Goal: Use online tool/utility: Utilize a website feature to perform a specific function

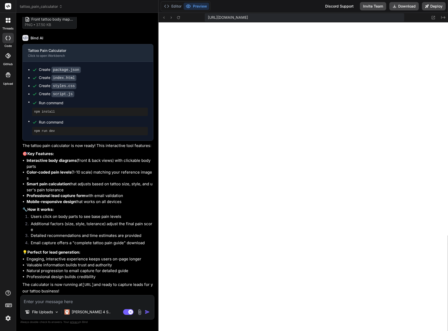
scroll to position [211, 0]
click at [66, 301] on textarea at bounding box center [87, 299] width 133 height 9
type textarea "r"
type textarea "x"
type textarea "re"
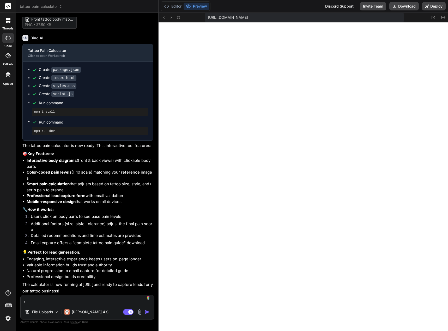
type textarea "x"
type textarea "r"
type textarea "x"
type textarea "i"
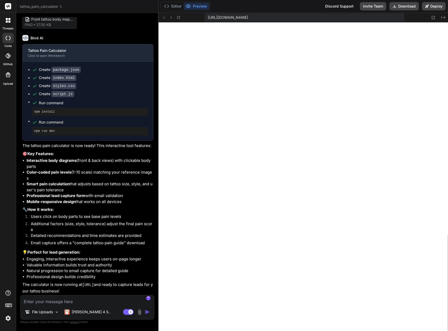
type textarea "x"
type textarea "im"
type textarea "x"
type textarea "imp"
type textarea "x"
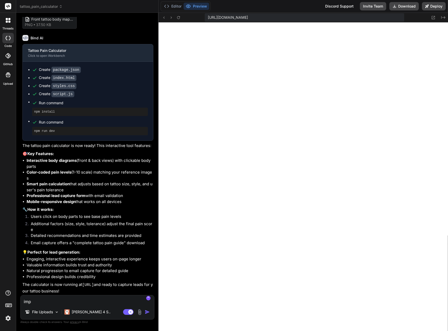
type textarea "impr"
type textarea "x"
type textarea "impro"
type textarea "x"
type textarea "improv"
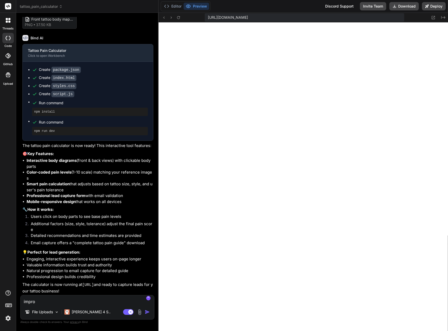
type textarea "x"
type textarea "improve"
type textarea "x"
type textarea "improves"
type textarea "x"
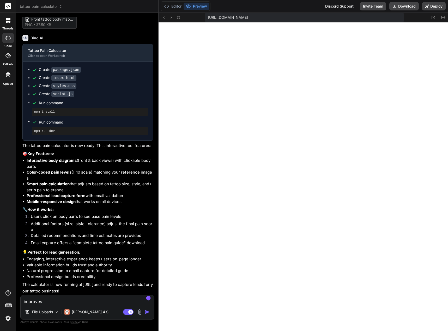
type textarea "improves"
type textarea "x"
type textarea "improves t"
type textarea "x"
type textarea "improves th"
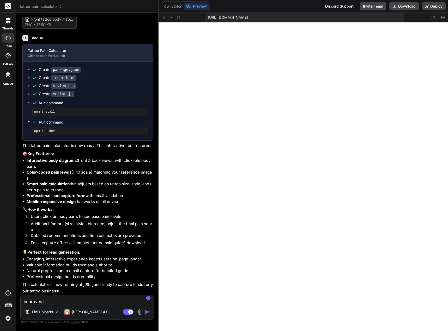
type textarea "x"
type textarea "improves the"
type textarea "x"
type textarea "improves the"
type textarea "x"
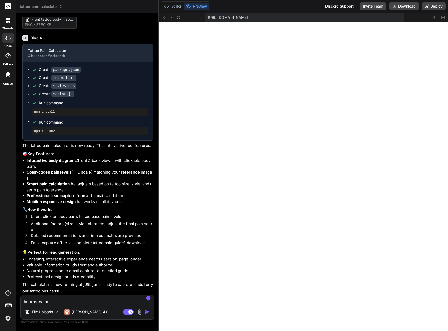
type textarea "improves the e"
type textarea "x"
type textarea "improves the ex"
type textarea "x"
type textarea "improves the exi"
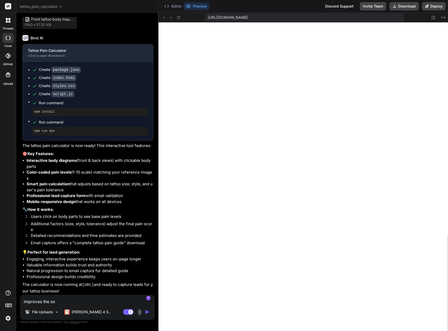
type textarea "x"
type textarea "improves the exit"
type textarea "x"
type textarea "improves the exiti"
type textarea "x"
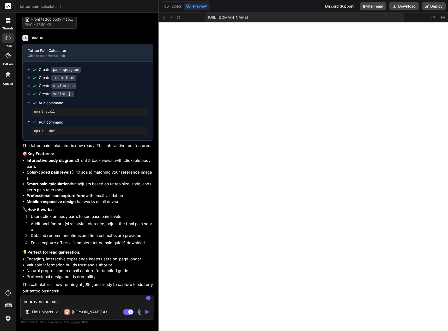
type textarea "improves the exitin"
type textarea "x"
type textarea "improves the exiting"
type textarea "x"
type textarea "improves the exiting"
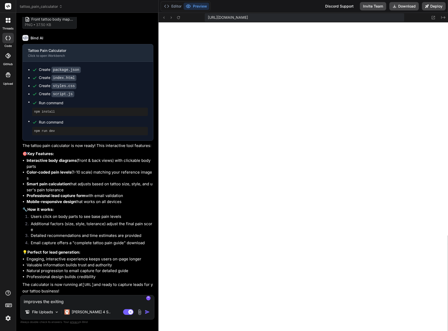
type textarea "x"
type textarea "improves the exiting w"
type textarea "x"
type textarea "improves the exiting"
type textarea "x"
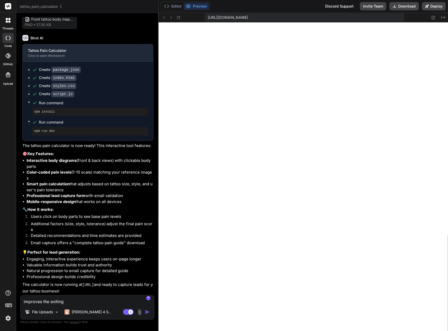
type textarea "improves the exiting P"
type textarea "x"
type textarea "improves the exiting Pa"
type textarea "x"
type textarea "improves the exiting Pai"
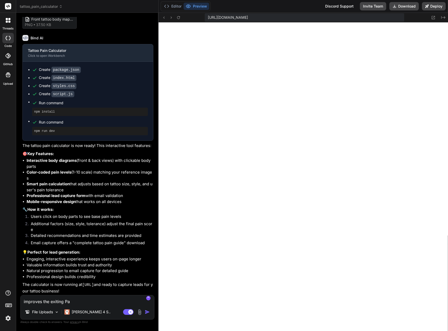
type textarea "x"
type textarea "improves the exiting Pain"
type textarea "x"
type textarea "improves the exiting Pain"
type textarea "x"
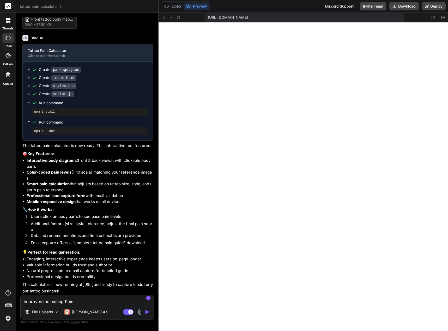
type textarea "improves the exiting Pain"
type textarea "x"
type textarea "improves the exiting Pai"
type textarea "x"
type textarea "improves the exiting Pa"
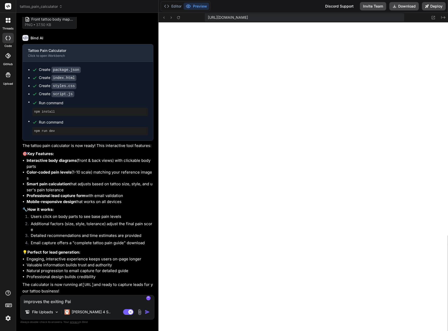
type textarea "x"
type textarea "improves the exiting P"
type textarea "x"
type textarea "improves the exiting"
type textarea "x"
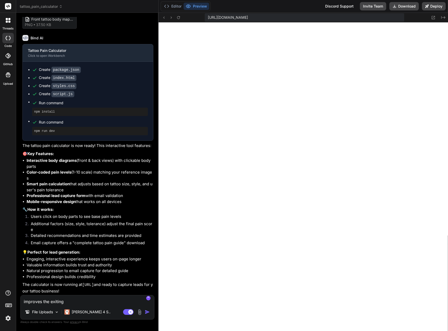
type textarea "improves the exiting T"
type textarea "x"
type textarea "improves the exiting Ta"
type textarea "x"
type textarea "improves the exiting Tat"
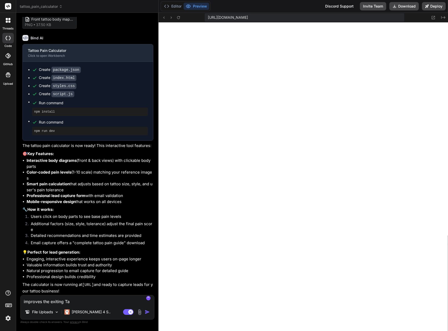
type textarea "x"
type textarea "improves the exiting Tatt"
type textarea "x"
type textarea "improves the exiting Tatto"
type textarea "x"
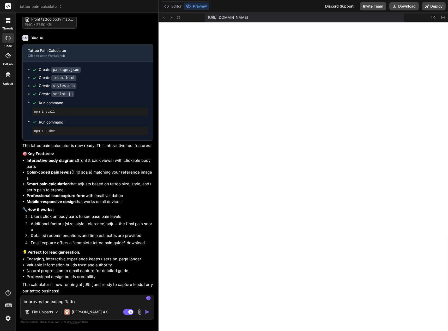
type textarea "improves the exiting Tattoo"
type textarea "x"
type textarea "improves the exiting Tattoo"
type textarea "x"
type textarea "improves the exiting Tattoo P"
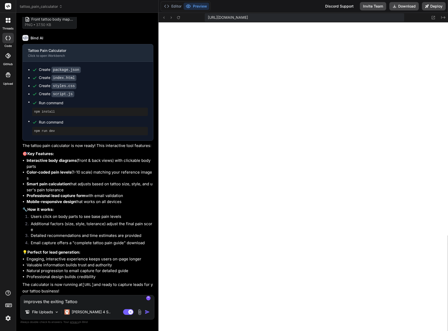
type textarea "x"
type textarea "improves the exiting Tattoo Pa"
type textarea "x"
type textarea "improves the exiting Tattoo Pai"
type textarea "x"
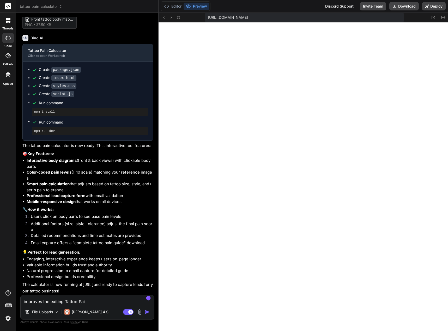
type textarea "improves the exiting Tattoo Pain"
type textarea "x"
type textarea "improves the exiting Tattoo Pain"
type textarea "x"
type textarea "improves the exiting Tattoo Pain c"
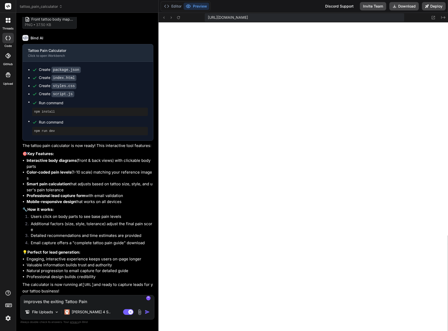
type textarea "x"
type textarea "improves the exiting Tattoo Pain ca"
type textarea "x"
type textarea "improves the exiting Tattoo Pain cal"
type textarea "x"
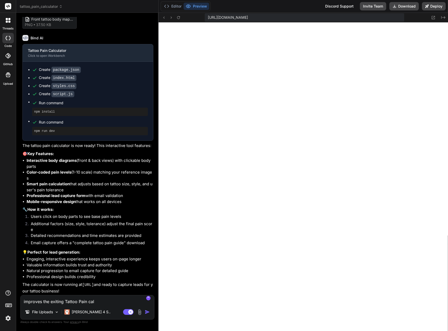
type textarea "improves the exiting Tattoo Pain calc"
type textarea "x"
type textarea "improves the exiting Tattoo Pain calcu"
type textarea "x"
type textarea "improves the exiting Tattoo Pain calcul"
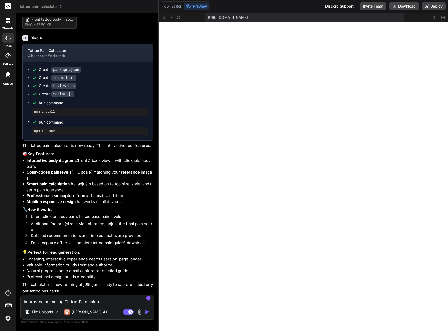
type textarea "x"
type textarea "improves the exiting Tattoo Pain calcula"
type textarea "x"
type textarea "improves the exiting Tattoo Pain calculat"
type textarea "x"
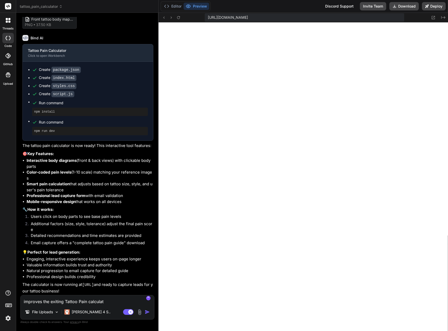
type textarea "improves the exiting Tattoo Pain calculato"
type textarea "x"
type textarea "improves the exiting Tattoo Pain calculator"
type textarea "x"
type textarea "improves the exiting Tattoo Pain calculator"
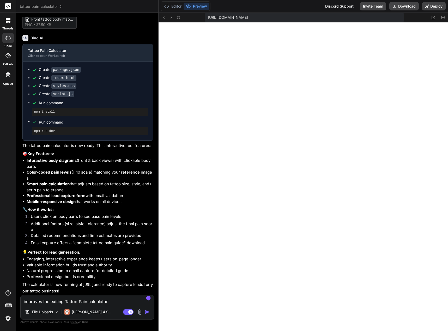
type textarea "x"
type textarea "improves the exiting Tattoo Pain calculator w"
type textarea "x"
type textarea "improves the exiting Tattoo Pain calculator wi"
type textarea "x"
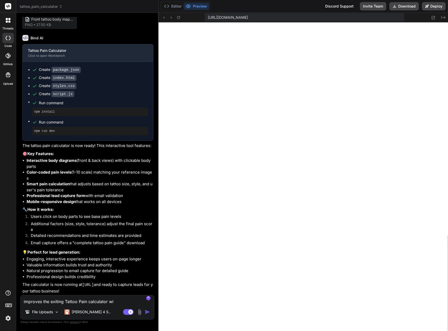
type textarea "improves the exiting Tattoo Pain calculator wit"
type textarea "x"
type textarea "improves the exiting Tattoo Pain calculator with"
type textarea "x"
type textarea "improves the exiting Tattoo Pain calculator withi"
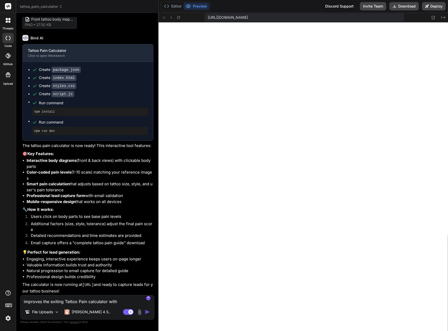
type textarea "x"
type textarea "improves the exiting Tattoo Pain calculator with"
type textarea "x"
type textarea "improves the exiting Tattoo Pain calculator with"
type textarea "x"
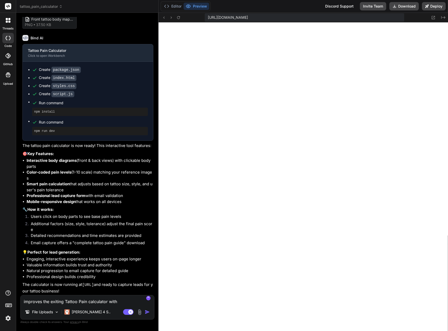
type textarea "improves the exiting Tattoo Pain calculator with t"
type textarea "x"
type textarea "improves the exiting Tattoo Pain calculator with th"
type textarea "x"
type textarea "improves the exiting Tattoo Pain calculator with thi"
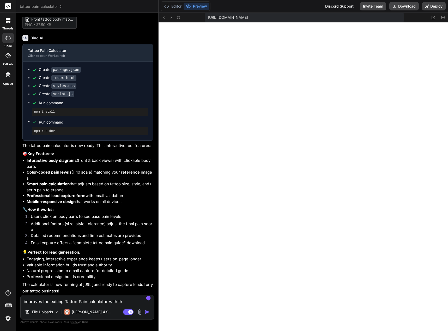
type textarea "x"
type textarea "improves the exiting Tattoo Pain calculator with this"
type textarea "x"
type textarea "improves the exiting Tattoo Pain calculator with this"
type textarea "x"
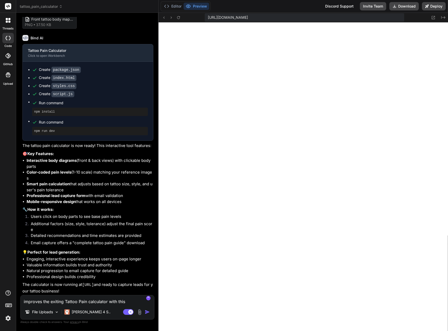
type textarea "improves the exiting Tattoo Pain calculator with this o"
type textarea "x"
type textarea "improves the exiting Tattoo Pain calculator with this on"
type textarea "x"
type textarea "improves the exiting Tattoo Pain calculator with this one"
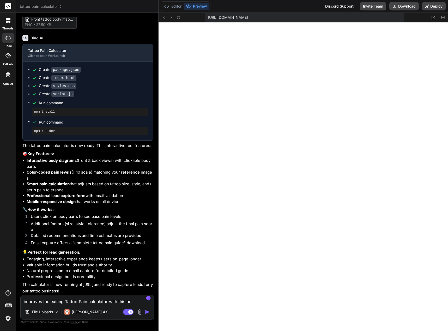
type textarea "x"
type textarea "improves the exiting Tattoo Pain calculator with this one:"
type textarea "x"
type textarea "improves the exiting Tattoo Pain calculator with this one:"
type textarea "x"
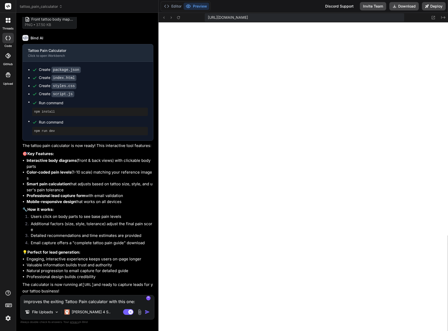
paste textarea "[URL][DOMAIN_NAME]"
type textarea "improves the exiting Tattoo Pain calculator with this one: [URL][DOMAIN_NAME]"
type textarea "x"
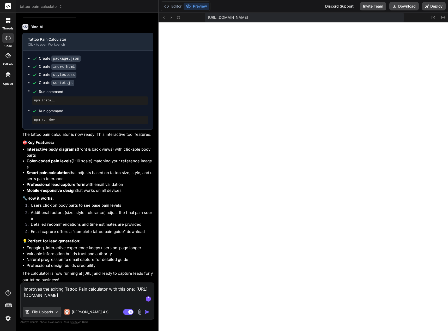
type textarea "improves the exiting Tattoo Pain calculator with this one: [URL][DOMAIN_NAME]"
click at [58, 314] on img at bounding box center [56, 312] width 4 height 4
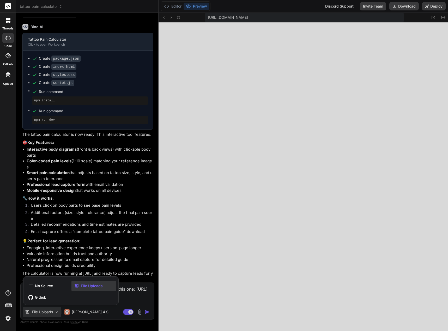
click at [58, 314] on div at bounding box center [224, 165] width 448 height 331
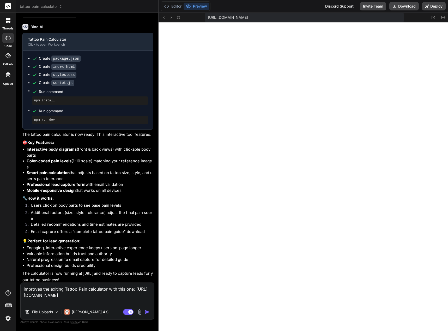
click at [146, 312] on img "button" at bounding box center [147, 311] width 5 height 5
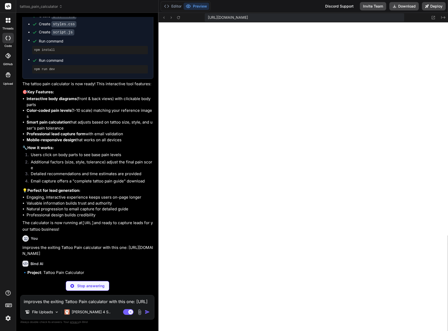
scroll to position [277, 0]
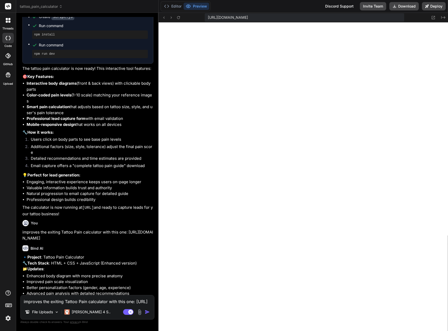
type textarea "x"
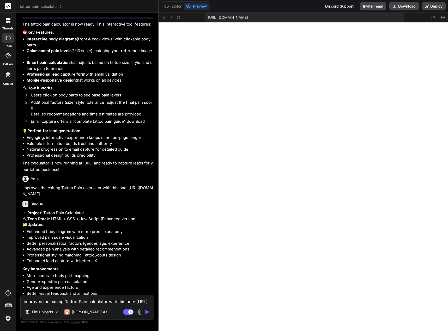
scroll to position [372, 0]
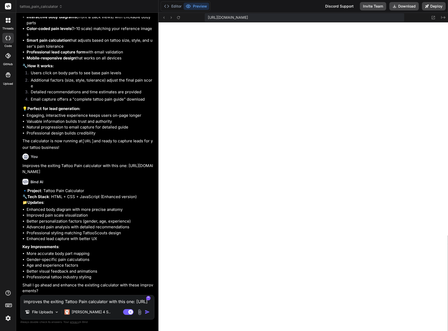
click at [58, 301] on textarea "improves the exiting Tattoo Pain calculator with this one: [URL][DOMAIN_NAME]" at bounding box center [87, 299] width 133 height 9
type textarea "y"
type textarea "x"
type textarea "ye"
type textarea "x"
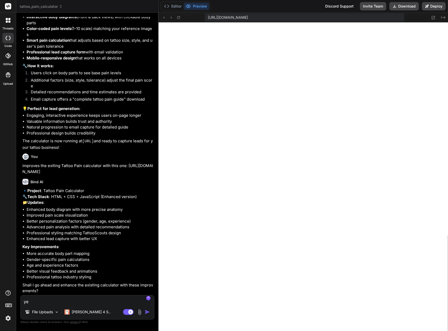
type textarea "yes"
type textarea "x"
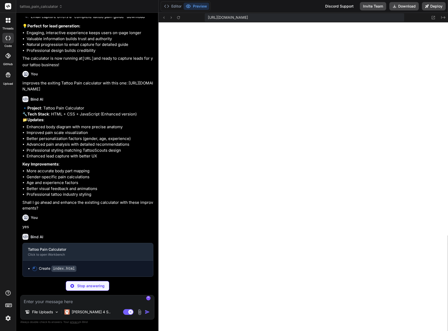
scroll to position [455, 0]
click at [171, 8] on button "Editor" at bounding box center [173, 6] width 22 height 7
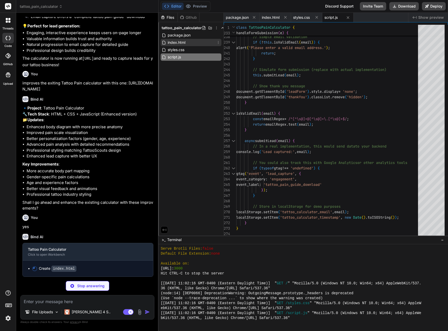
type textarea "x"
click at [176, 42] on span "index.html" at bounding box center [176, 42] width 19 height 6
type textarea "</body> </html>"
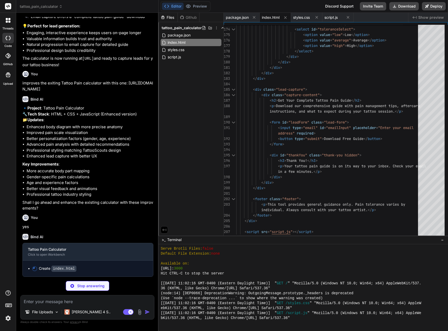
type textarea "x"
type textarea "</footer> </div> <script src="script.js"></script> </body> </html>"
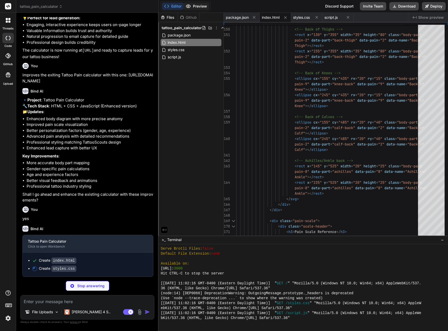
click at [199, 9] on button "Preview" at bounding box center [196, 6] width 26 height 7
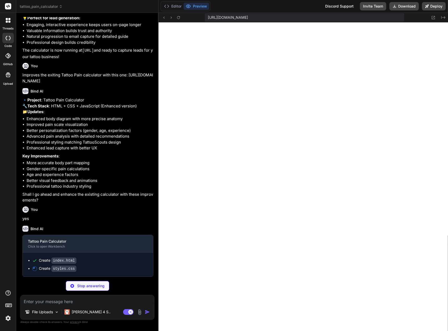
scroll to position [463, 0]
type textarea "x"
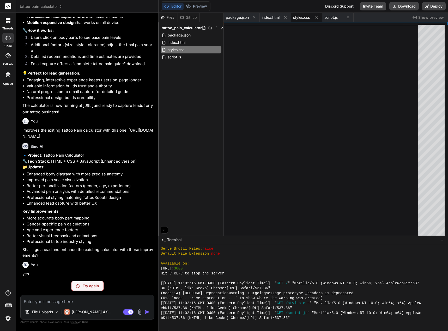
scroll to position [408, 0]
click at [79, 288] on div "Try again" at bounding box center [87, 286] width 33 height 10
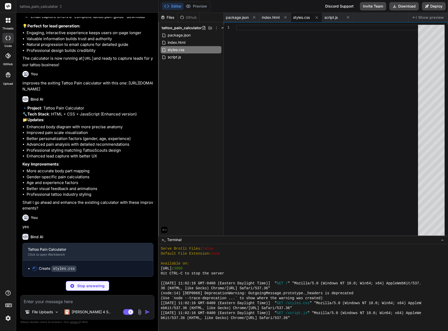
scroll to position [455, 0]
type textarea "x"
type textarea "opacity: 1; transform: scale(1.02); } 100% { opacity: 0.8; transform: scale(1);…"
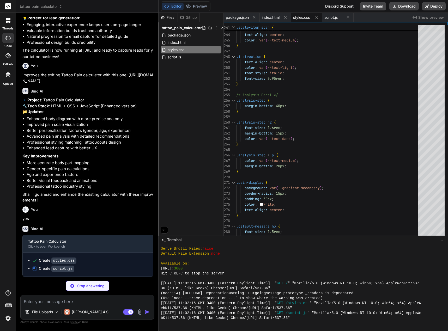
scroll to position [463, 0]
type textarea "x"
type textarea "} // Initialize the enhanced calculator document.addEventListener('DOMContentLo…"
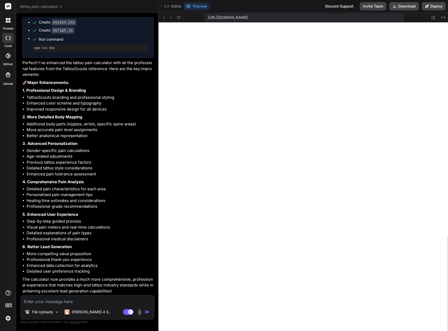
scroll to position [701, 0]
click at [139, 311] on img at bounding box center [140, 312] width 6 height 6
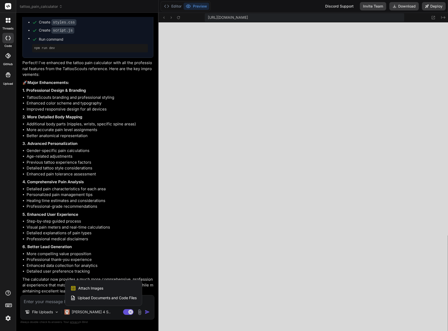
click at [101, 289] on span "Attach Images" at bounding box center [90, 288] width 25 height 5
type textarea "x"
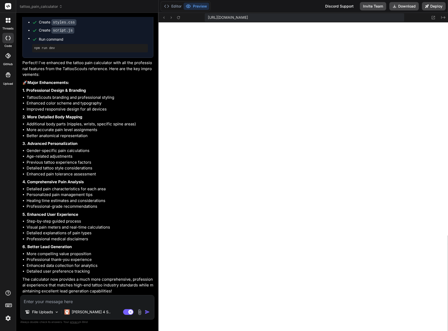
type input "C:\fakepath\Pain-Chart-1-1024x512.jpg"
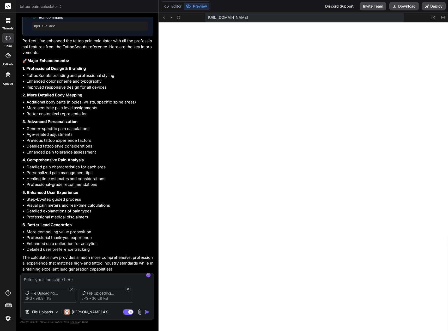
click at [72, 279] on textarea at bounding box center [87, 277] width 133 height 9
type textarea "x"
type textarea "H"
type textarea "x"
type textarea "He"
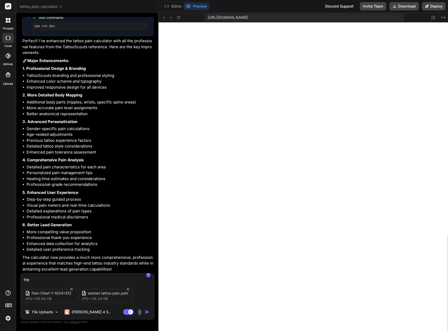
type textarea "x"
type textarea "Her"
type textarea "x"
type textarea "Here"
type textarea "x"
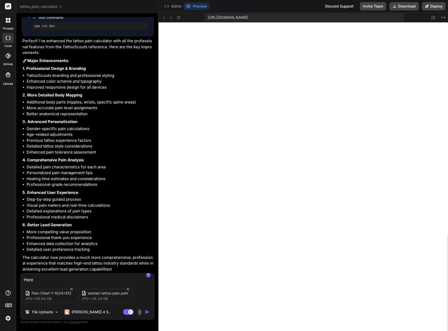
type textarea "Here"
type textarea "x"
type textarea "Here a"
type textarea "x"
type textarea "Here a"
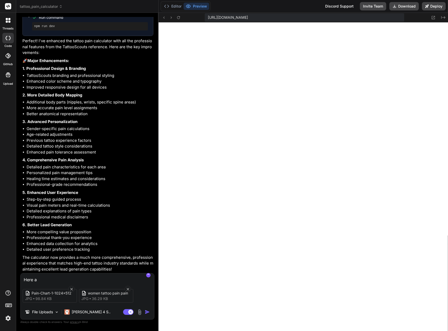
type textarea "x"
type textarea "Here a r"
type textarea "x"
type textarea "Here a re"
type textarea "x"
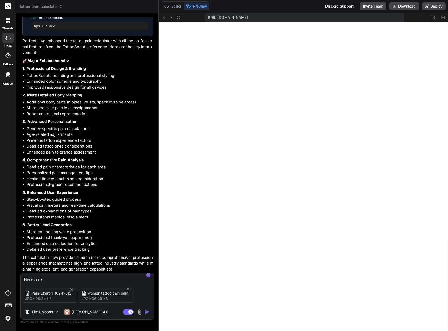
type textarea "Here a ref"
type textarea "x"
type textarea "Here a refe"
type textarea "x"
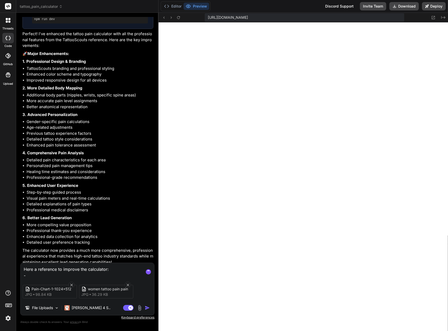
paste textarea "[URL][DOMAIN_NAME]"
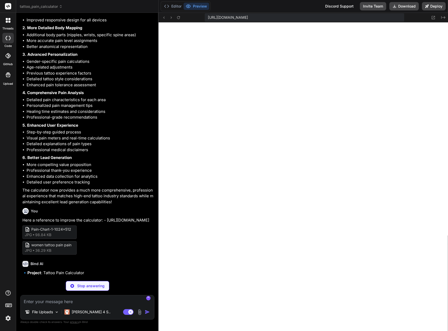
scroll to position [795, 0]
